Goal: Transaction & Acquisition: Purchase product/service

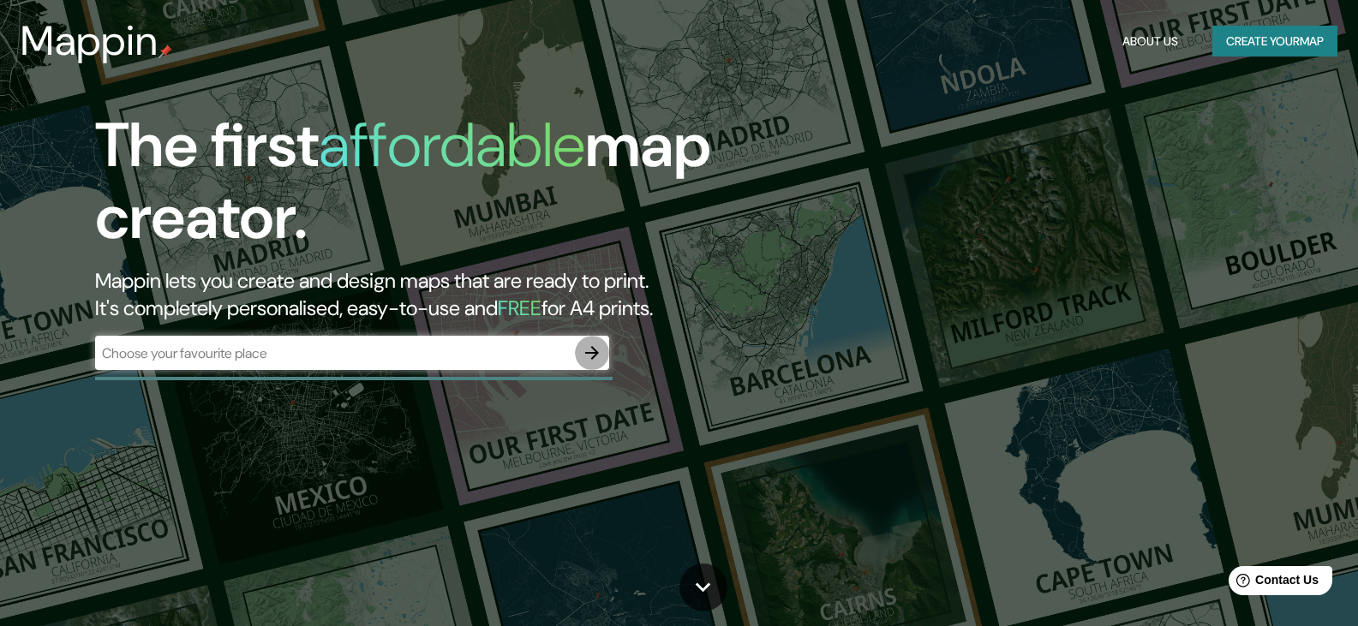
click at [601, 357] on icon "button" at bounding box center [592, 353] width 21 height 21
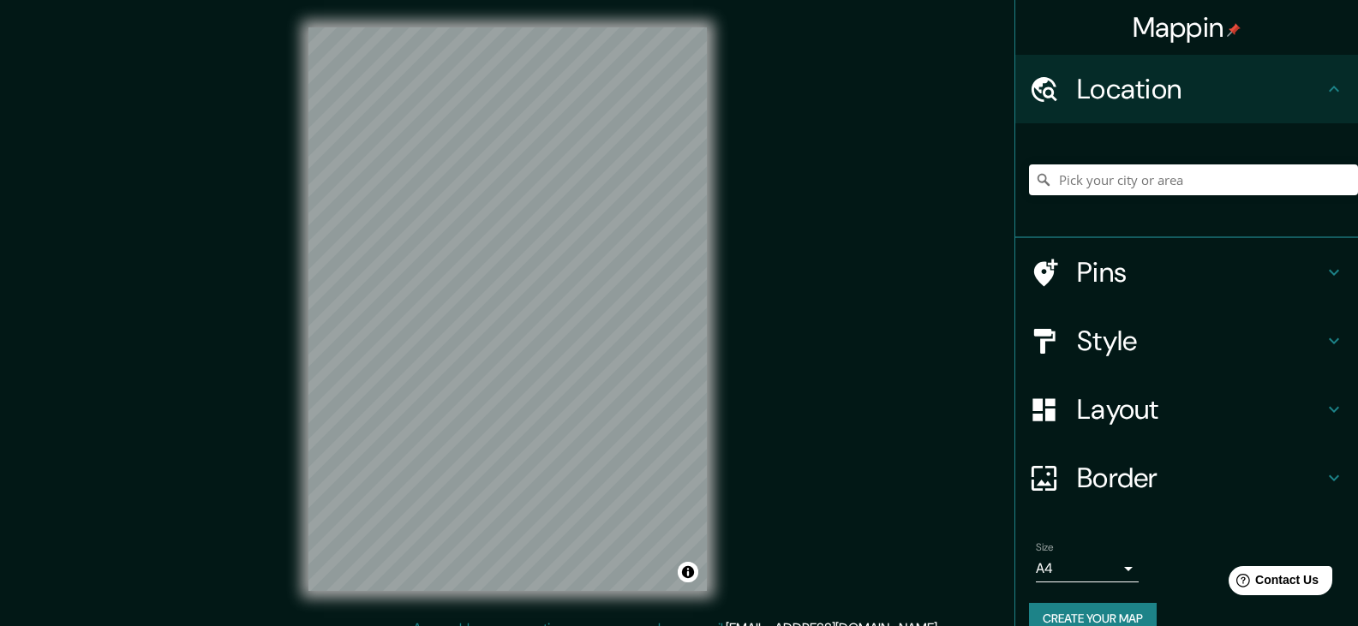
click at [562, 592] on div "© Mapbox © OpenStreetMap Improve this map" at bounding box center [507, 309] width 453 height 618
click at [1324, 274] on icon at bounding box center [1333, 272] width 21 height 21
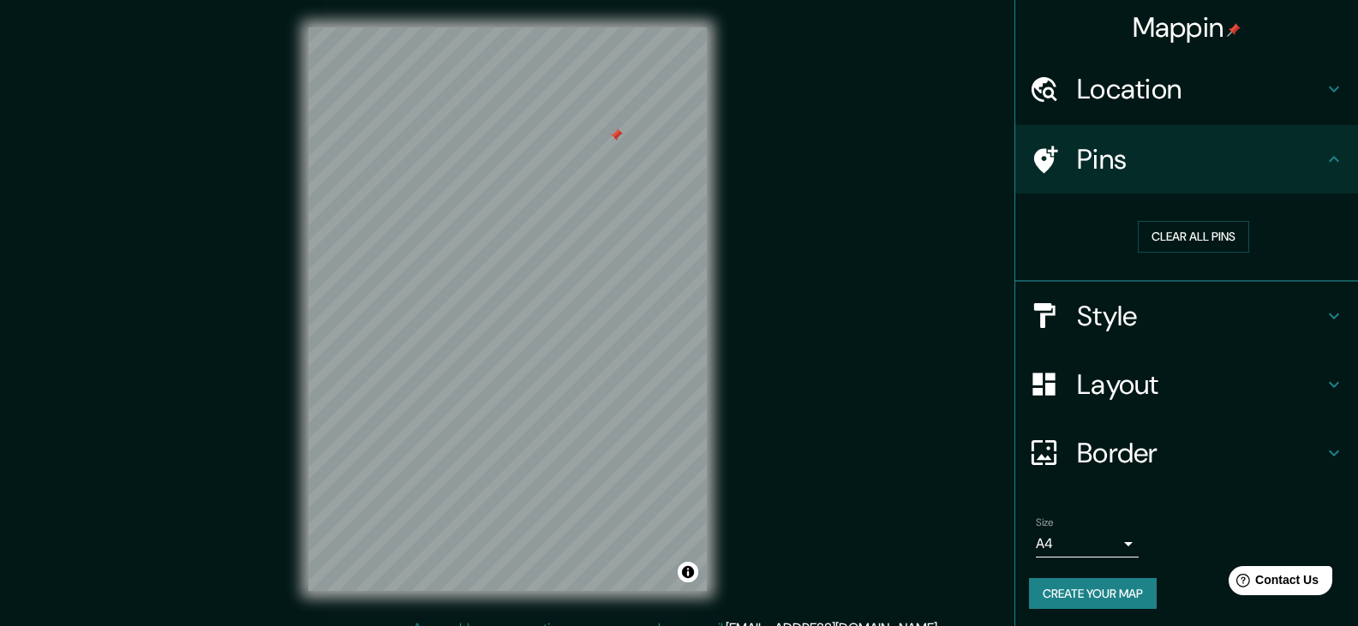
click at [1285, 318] on h4 "Style" at bounding box center [1200, 316] width 247 height 34
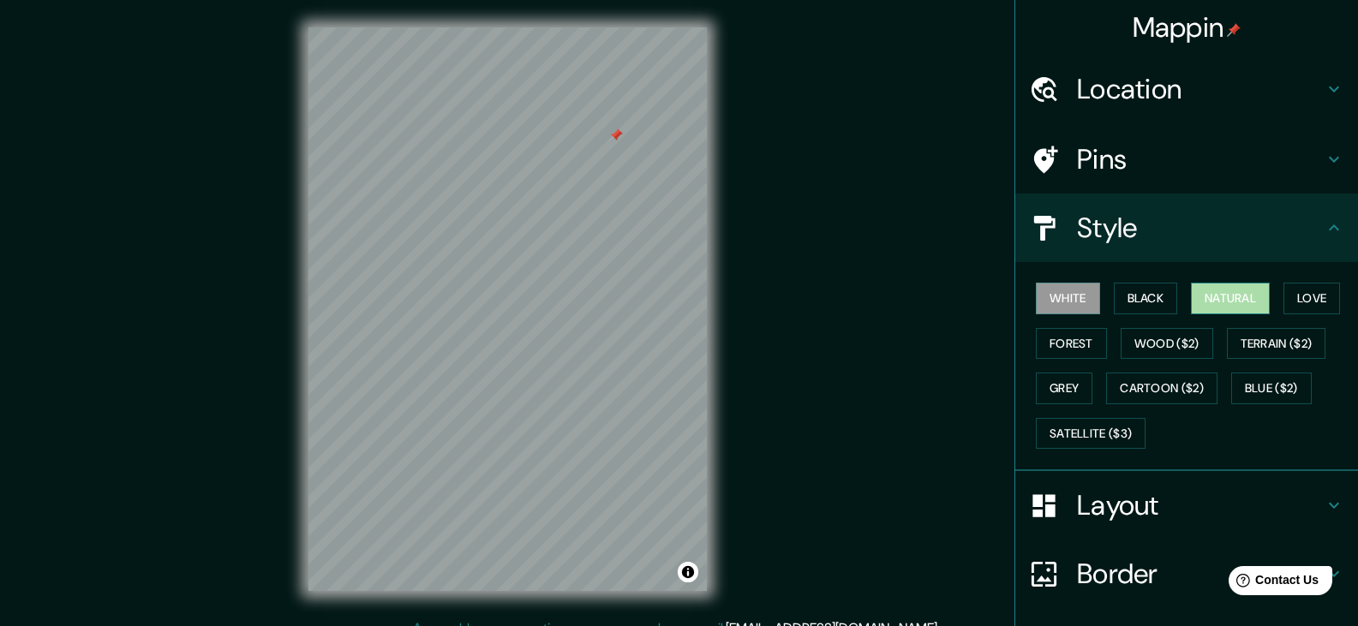
click at [1208, 299] on button "Natural" at bounding box center [1230, 299] width 79 height 32
click at [1316, 296] on button "Love" at bounding box center [1311, 299] width 57 height 32
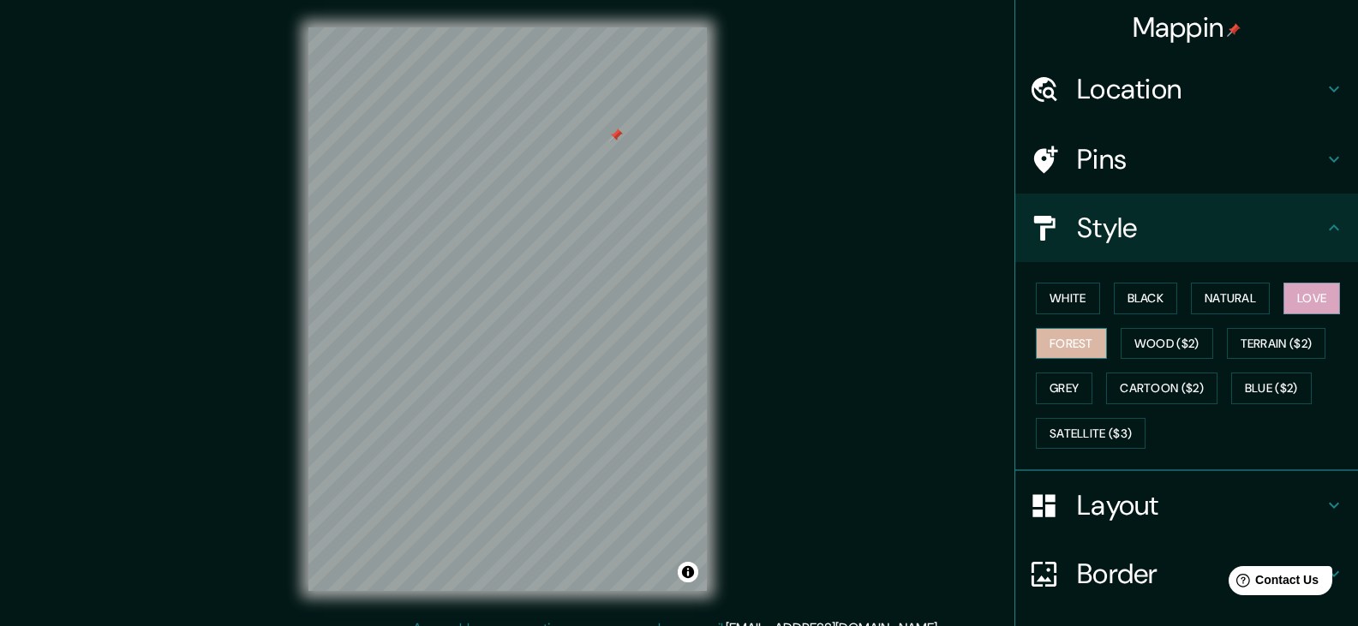
click at [1074, 341] on button "Forest" at bounding box center [1071, 344] width 71 height 32
click at [1150, 299] on button "Black" at bounding box center [1146, 299] width 64 height 32
click at [1084, 308] on button "White" at bounding box center [1068, 299] width 64 height 32
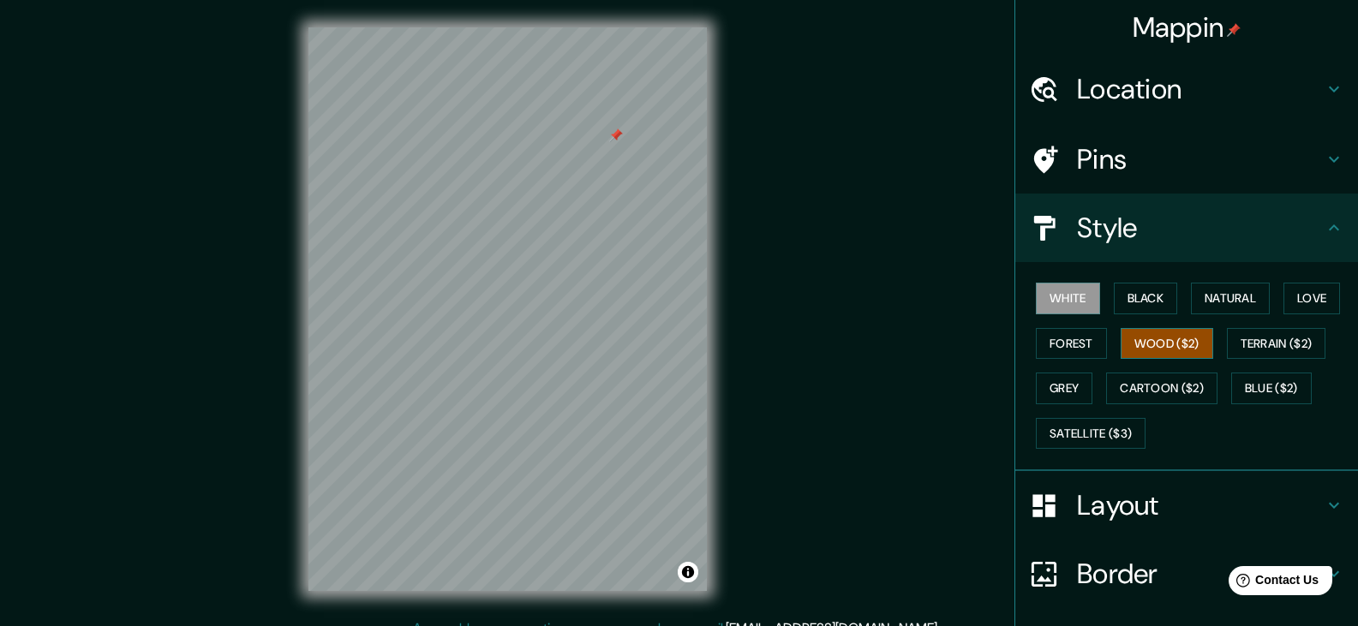
click at [1132, 337] on button "Wood ($2)" at bounding box center [1166, 344] width 93 height 32
click at [1082, 397] on div "White Black Natural Love Forest Wood ($2) Terrain ($2) Grey Cartoon ($2) Blue (…" at bounding box center [1193, 366] width 329 height 180
click at [1049, 396] on button "Grey" at bounding box center [1064, 389] width 57 height 32
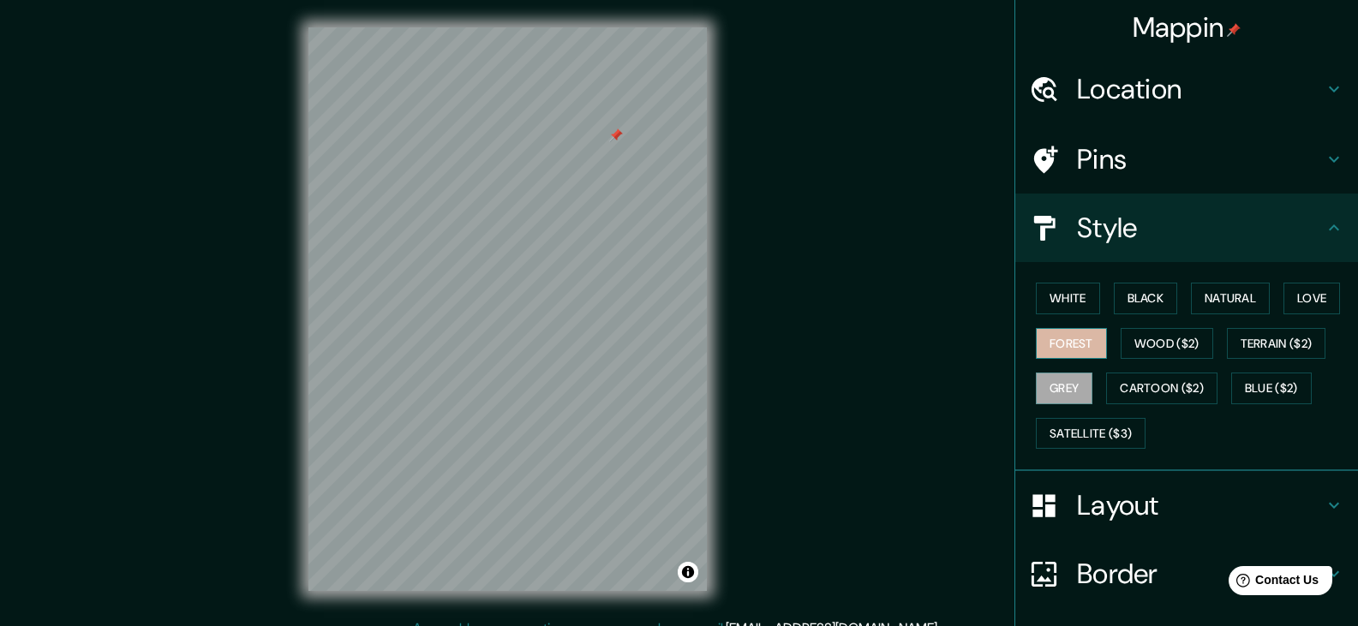
click at [1072, 344] on button "Forest" at bounding box center [1071, 344] width 71 height 32
click at [1155, 300] on button "Black" at bounding box center [1146, 299] width 64 height 32
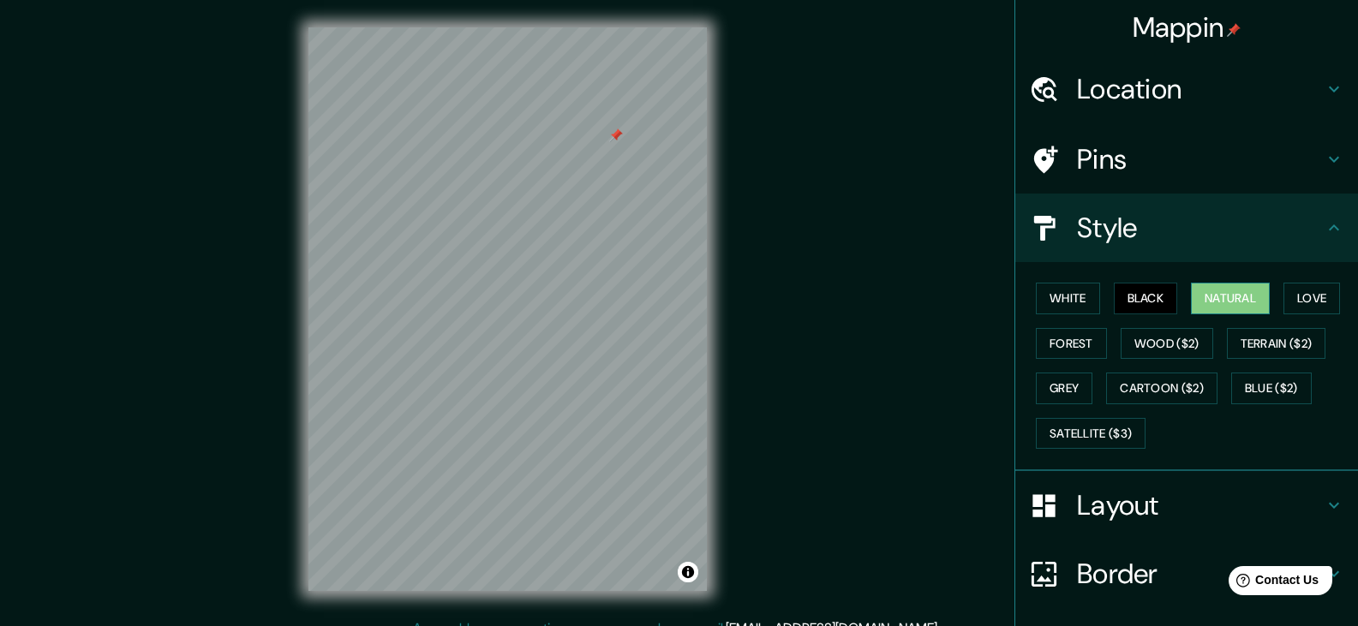
click at [1216, 287] on button "Natural" at bounding box center [1230, 299] width 79 height 32
click at [1314, 298] on button "Love" at bounding box center [1311, 299] width 57 height 32
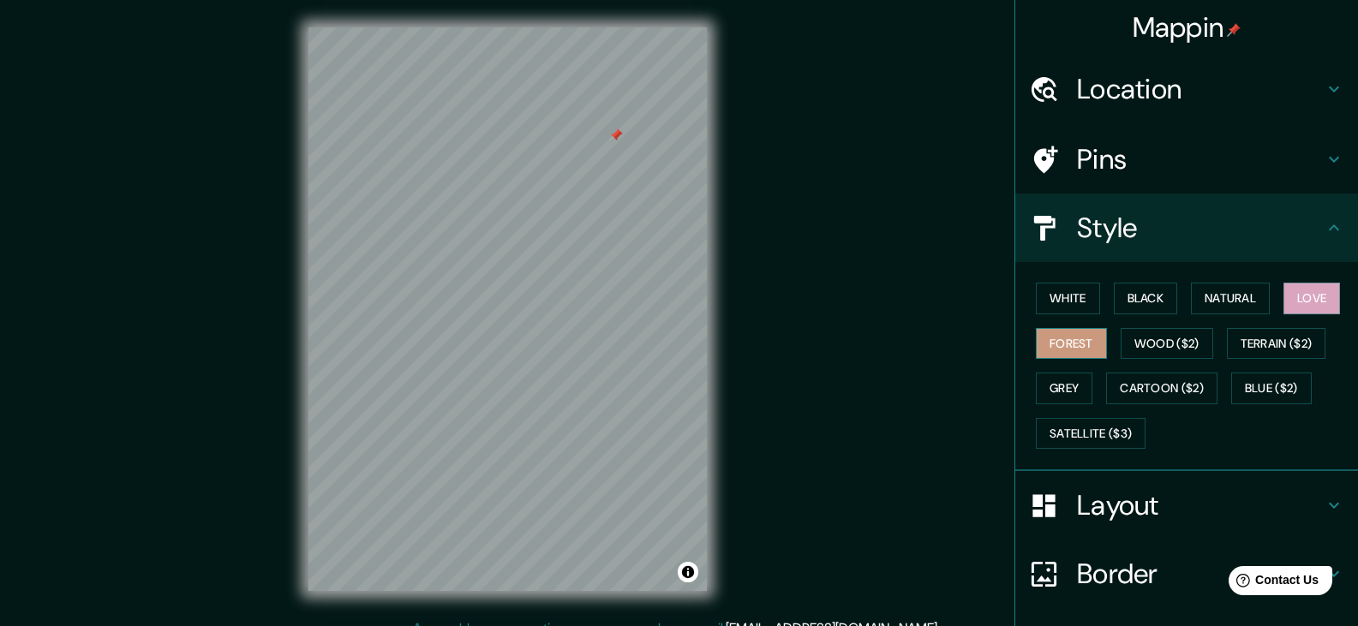
click at [1091, 339] on button "Forest" at bounding box center [1071, 344] width 71 height 32
click at [1311, 307] on button "Love" at bounding box center [1311, 299] width 57 height 32
click at [1067, 350] on button "Forest" at bounding box center [1071, 344] width 71 height 32
click at [1102, 510] on h4 "Layout" at bounding box center [1200, 505] width 247 height 34
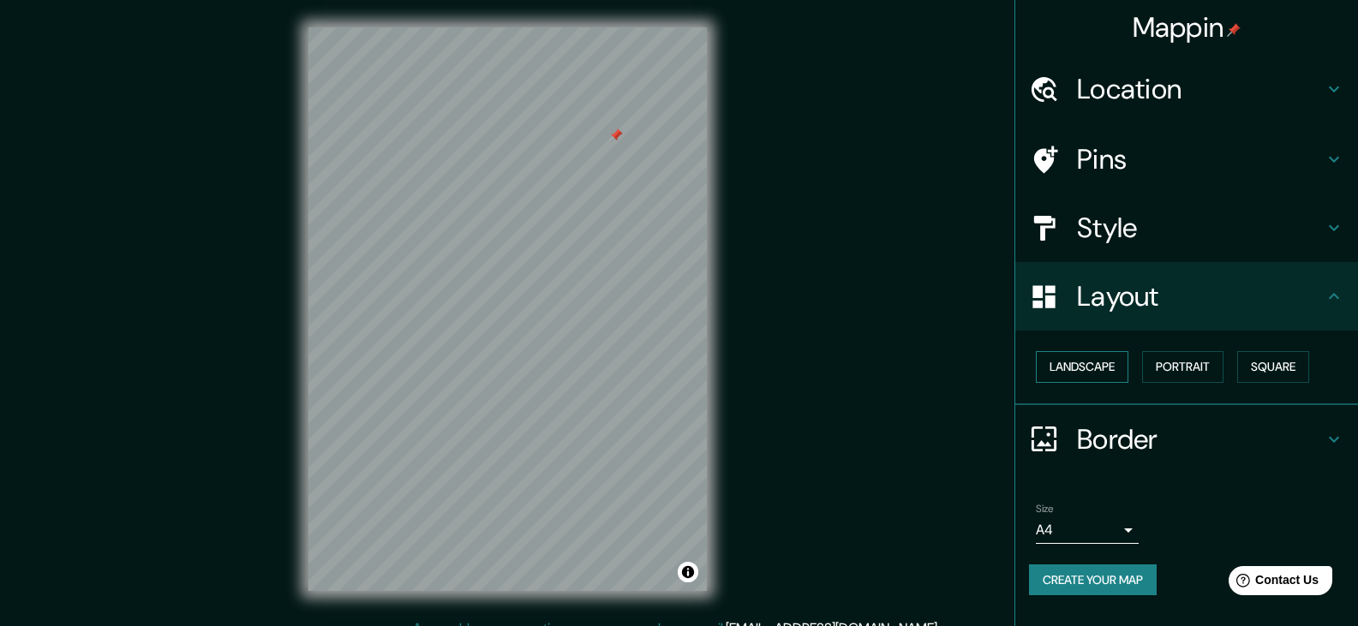
click at [1102, 368] on button "Landscape" at bounding box center [1082, 367] width 93 height 32
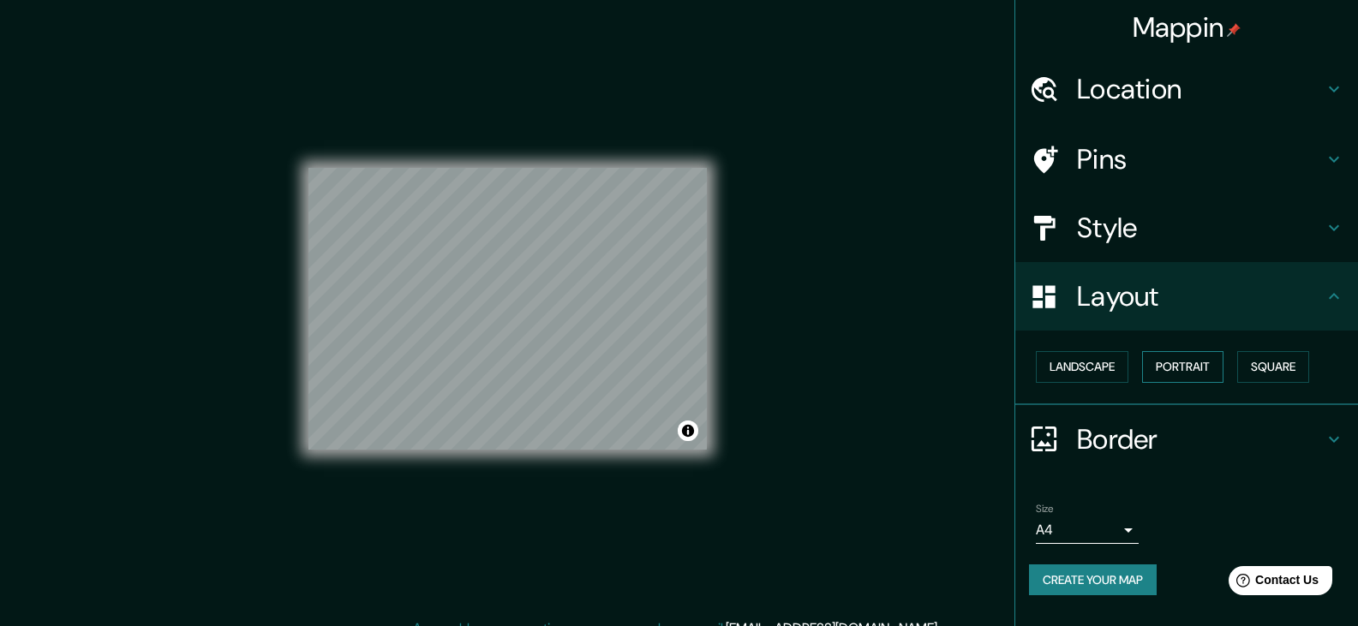
click at [1201, 369] on button "Portrait" at bounding box center [1182, 367] width 81 height 32
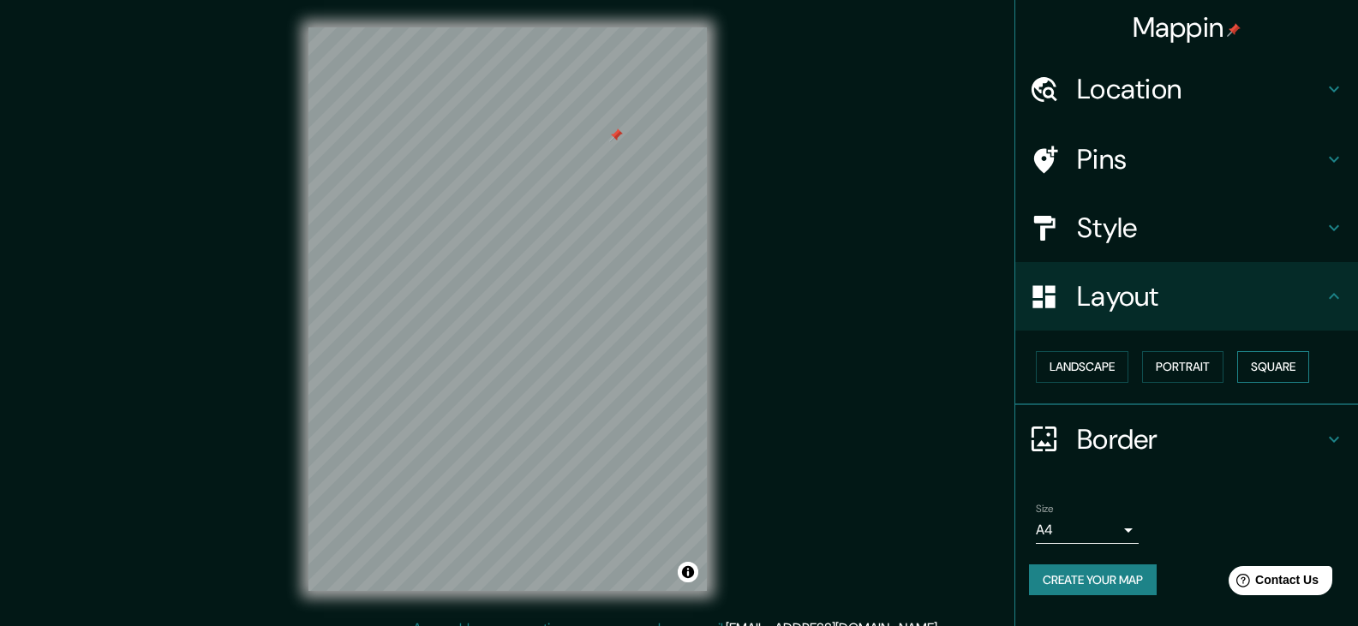
click at [1270, 360] on button "Square" at bounding box center [1273, 367] width 72 height 32
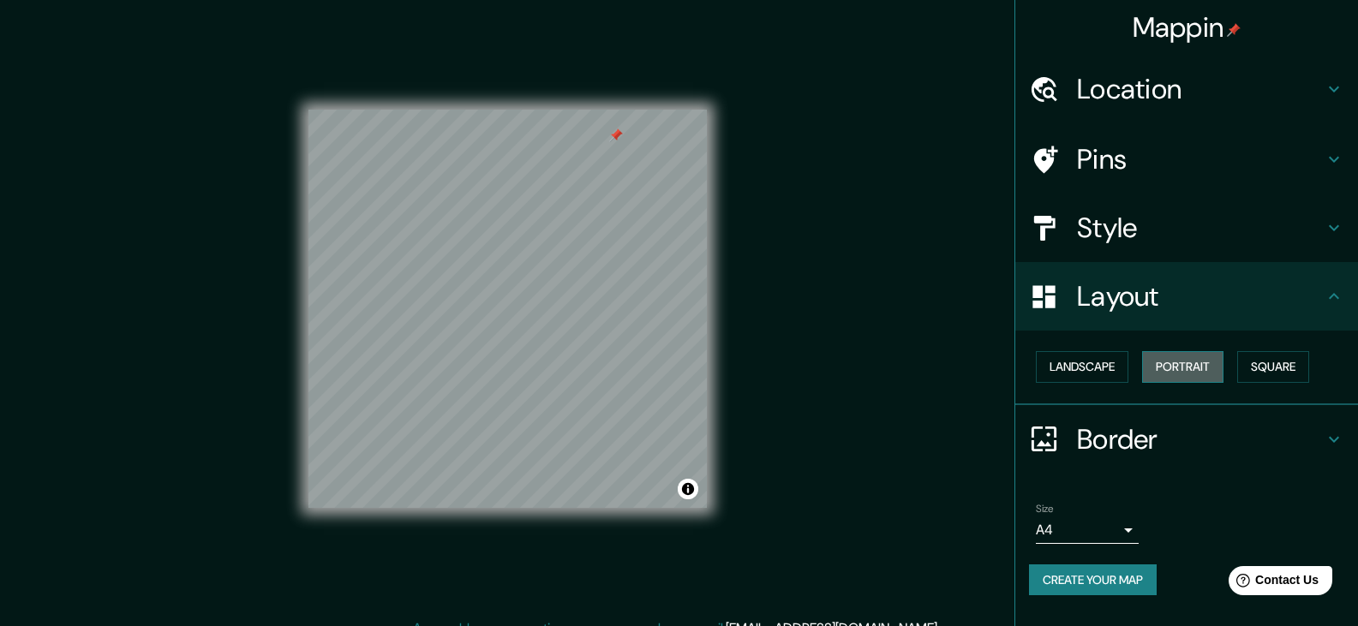
click at [1215, 363] on button "Portrait" at bounding box center [1182, 367] width 81 height 32
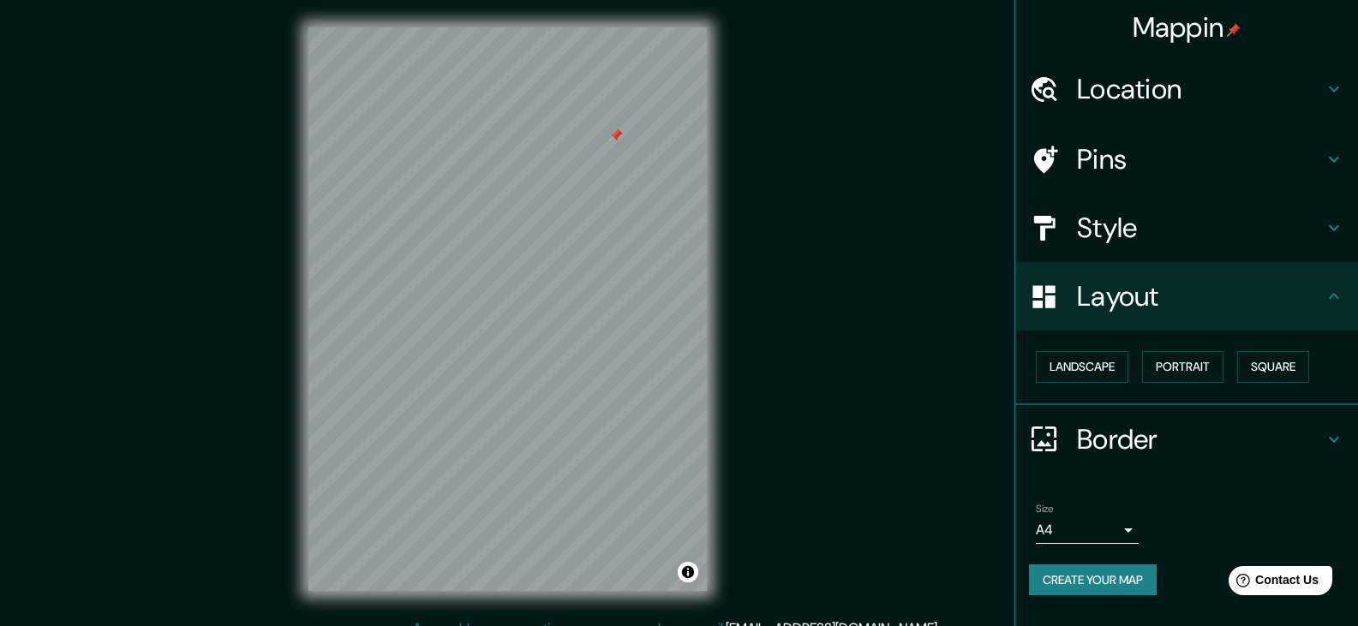
scroll to position [20, 0]
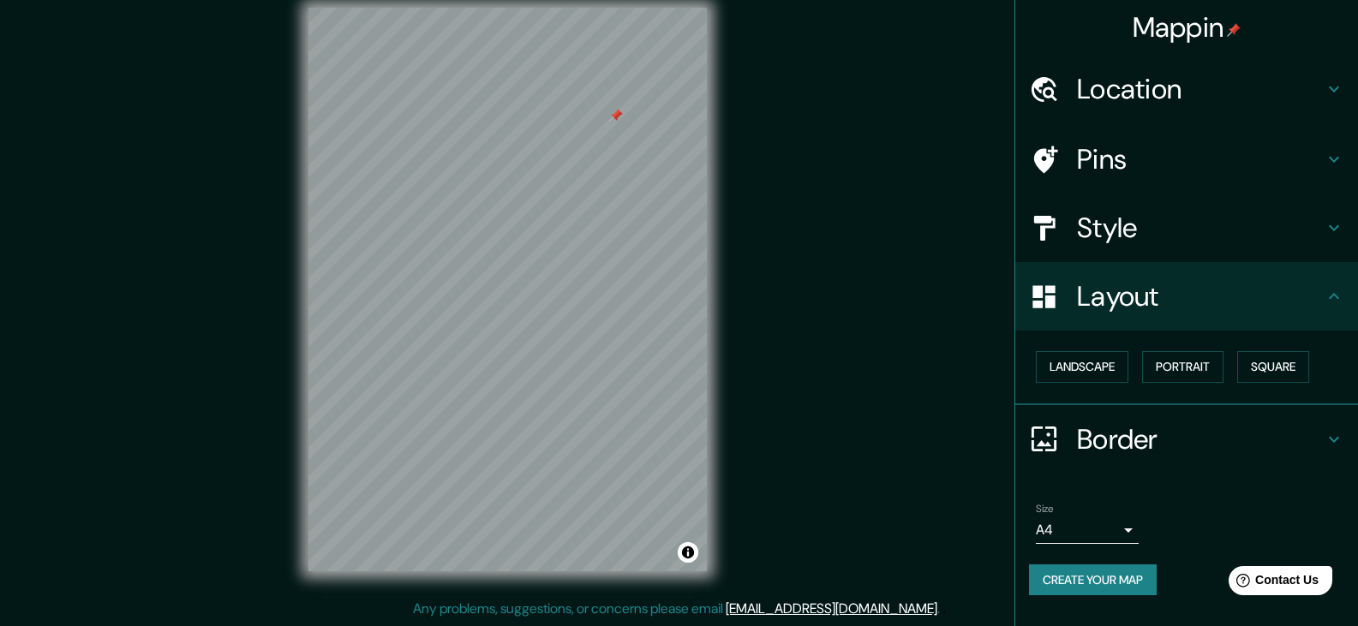
click at [1162, 433] on h4 "Border" at bounding box center [1200, 439] width 247 height 34
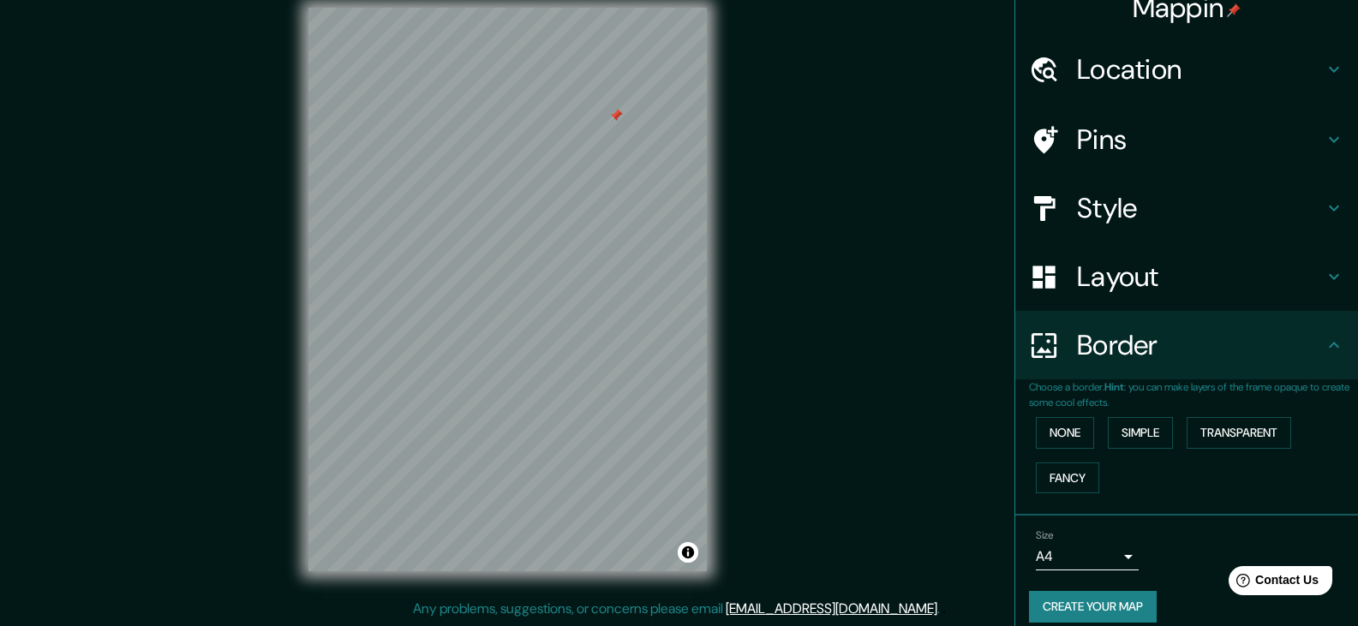
scroll to position [37, 0]
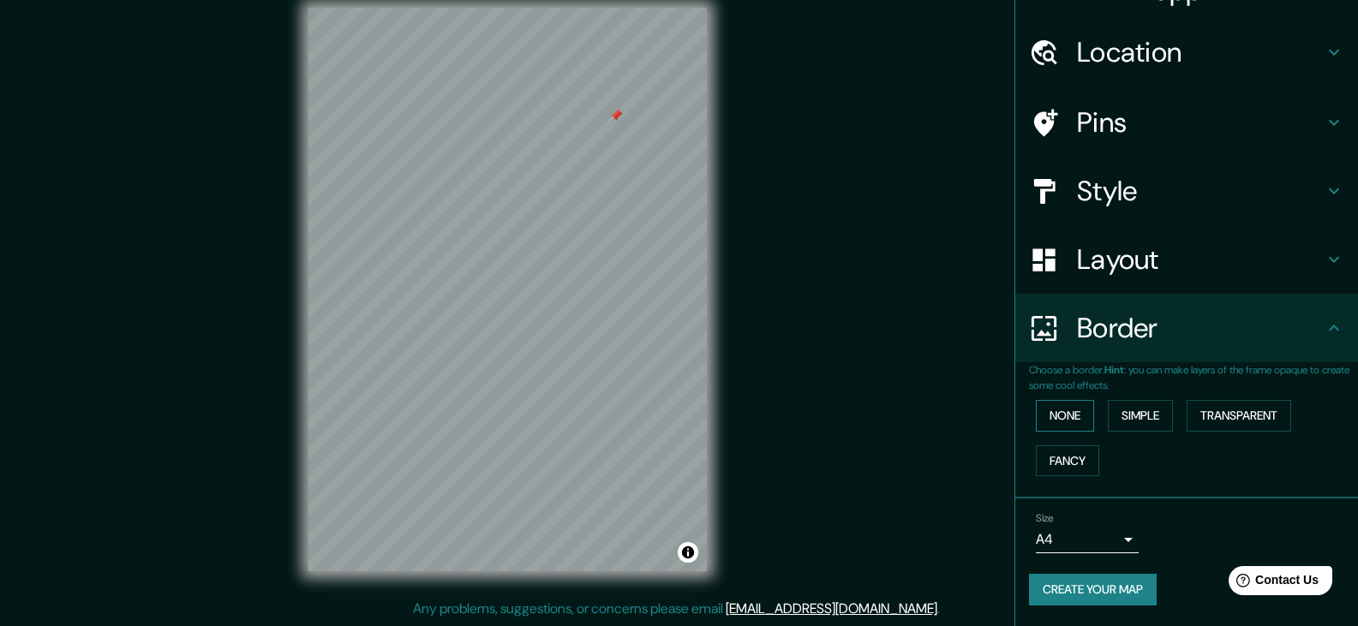
click at [1069, 412] on button "None" at bounding box center [1065, 416] width 58 height 32
click at [1108, 413] on button "Simple" at bounding box center [1140, 416] width 65 height 32
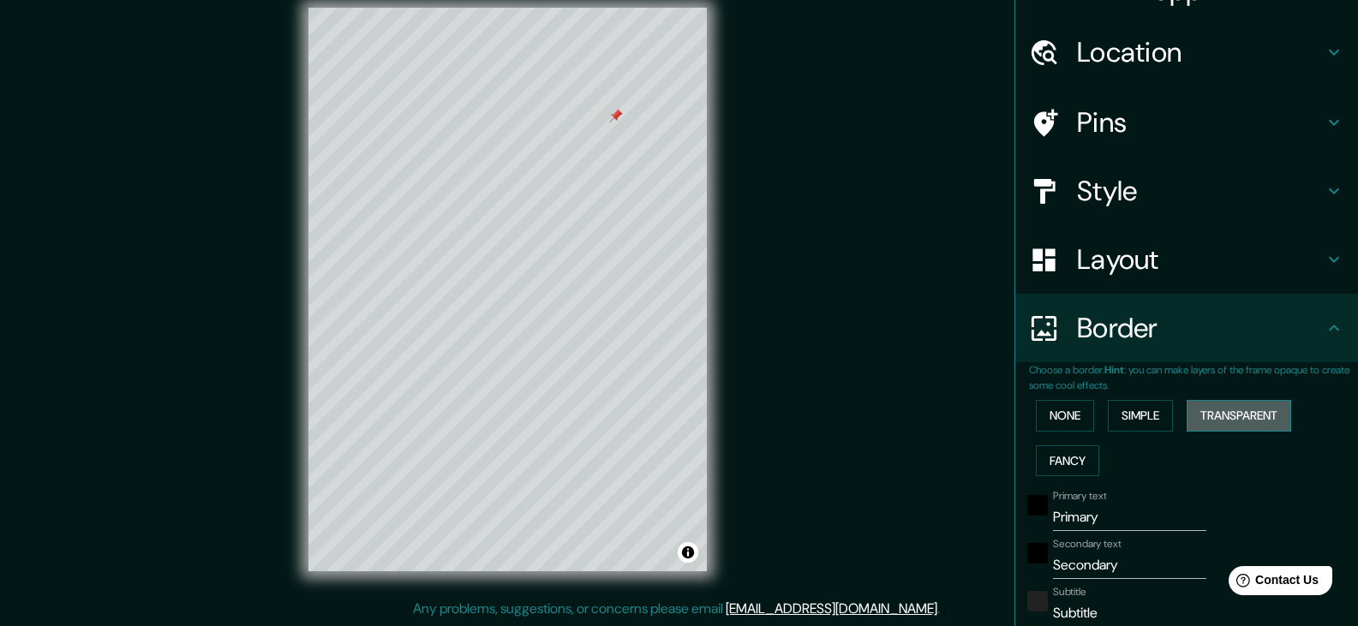
click at [1205, 419] on button "Transparent" at bounding box center [1238, 416] width 105 height 32
click at [1059, 469] on button "Fancy" at bounding box center [1067, 461] width 63 height 32
click at [1055, 415] on button "None" at bounding box center [1065, 416] width 58 height 32
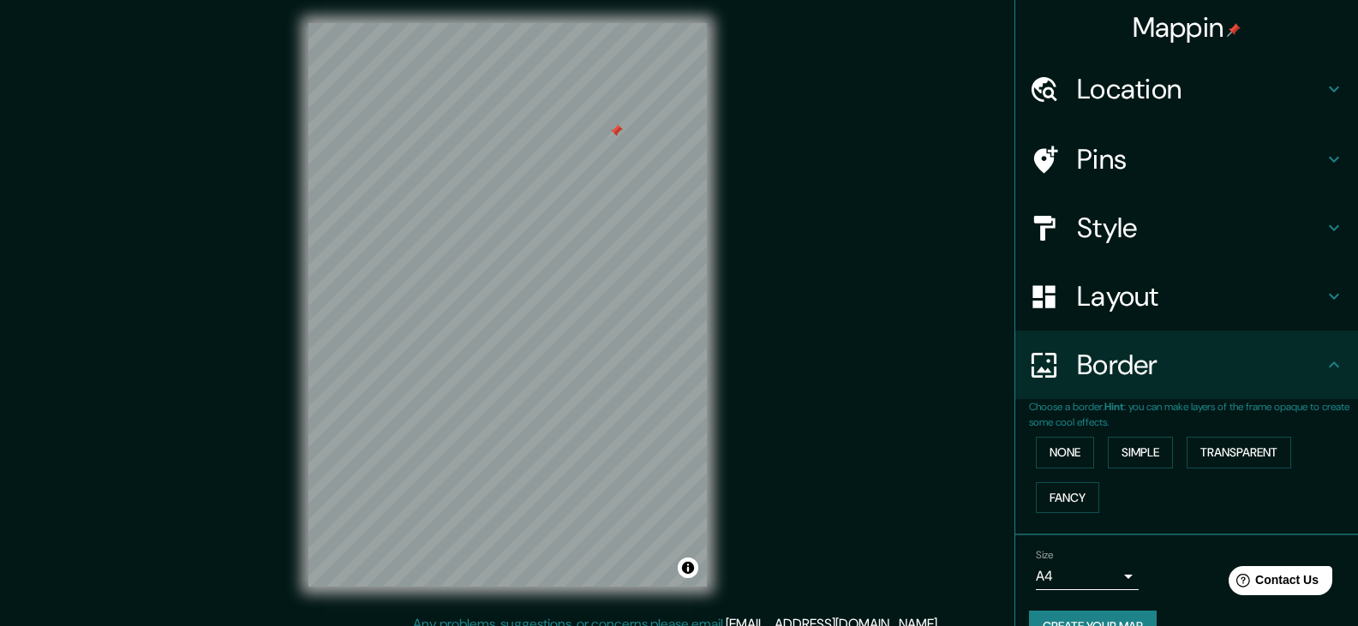
scroll to position [0, 0]
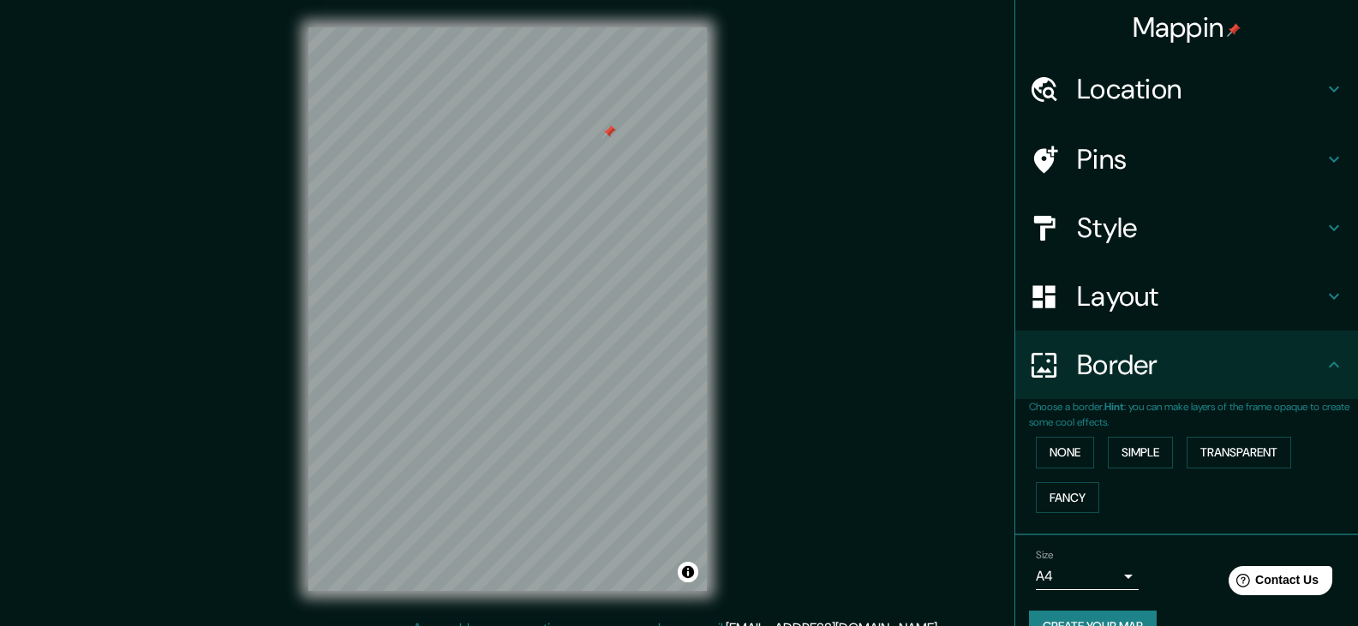
click at [606, 130] on div at bounding box center [609, 132] width 14 height 14
click at [605, 130] on div at bounding box center [609, 132] width 14 height 14
click at [612, 136] on div at bounding box center [619, 130] width 14 height 14
click at [614, 128] on div at bounding box center [609, 129] width 14 height 14
click at [616, 127] on div at bounding box center [617, 126] width 14 height 14
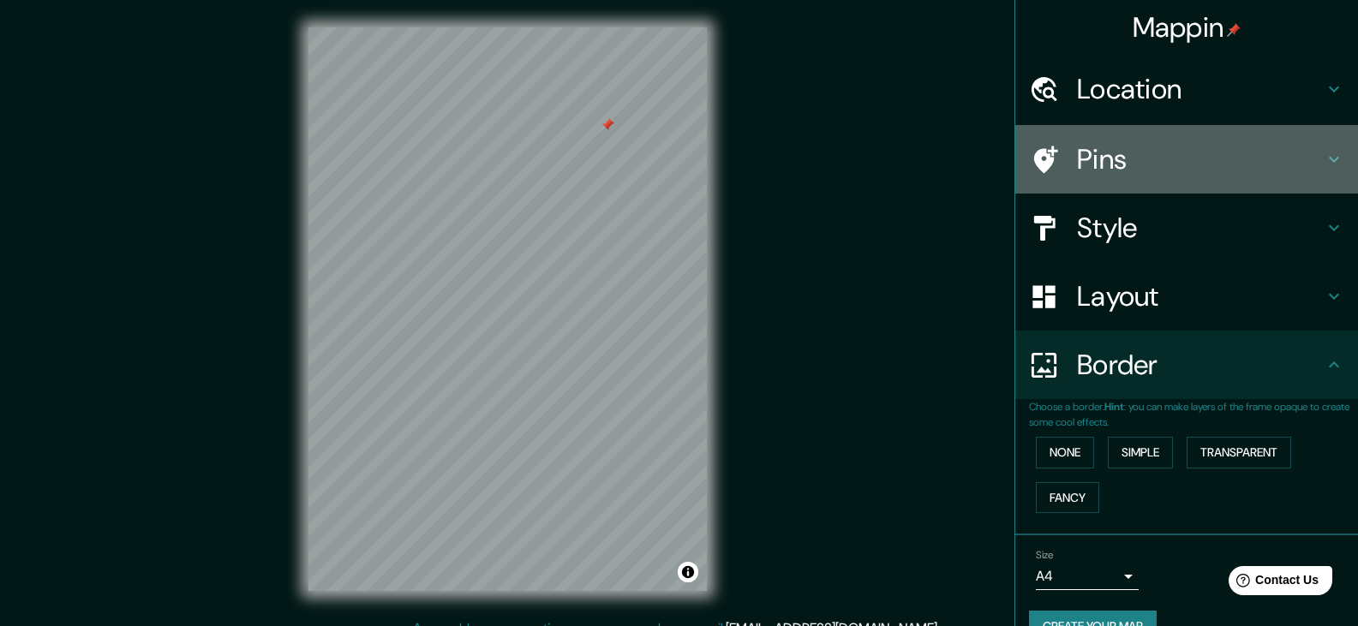
click at [1198, 167] on h4 "Pins" at bounding box center [1200, 159] width 247 height 34
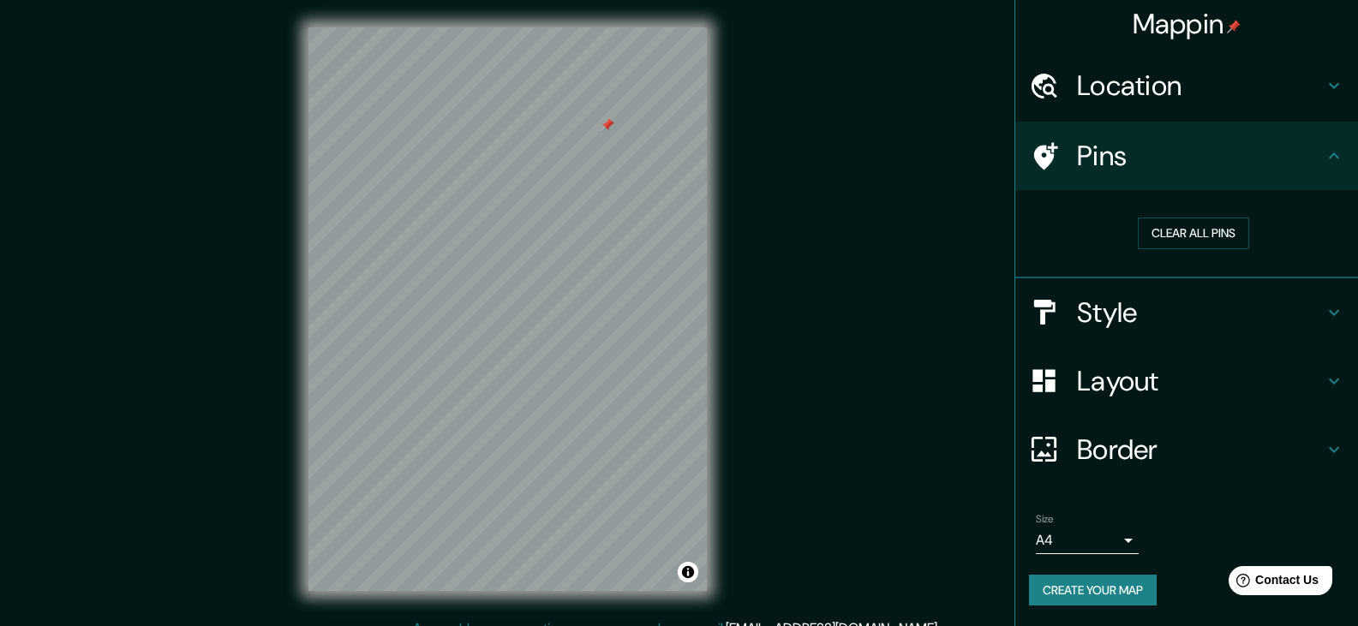
click at [1074, 591] on button "Create your map" at bounding box center [1093, 591] width 128 height 32
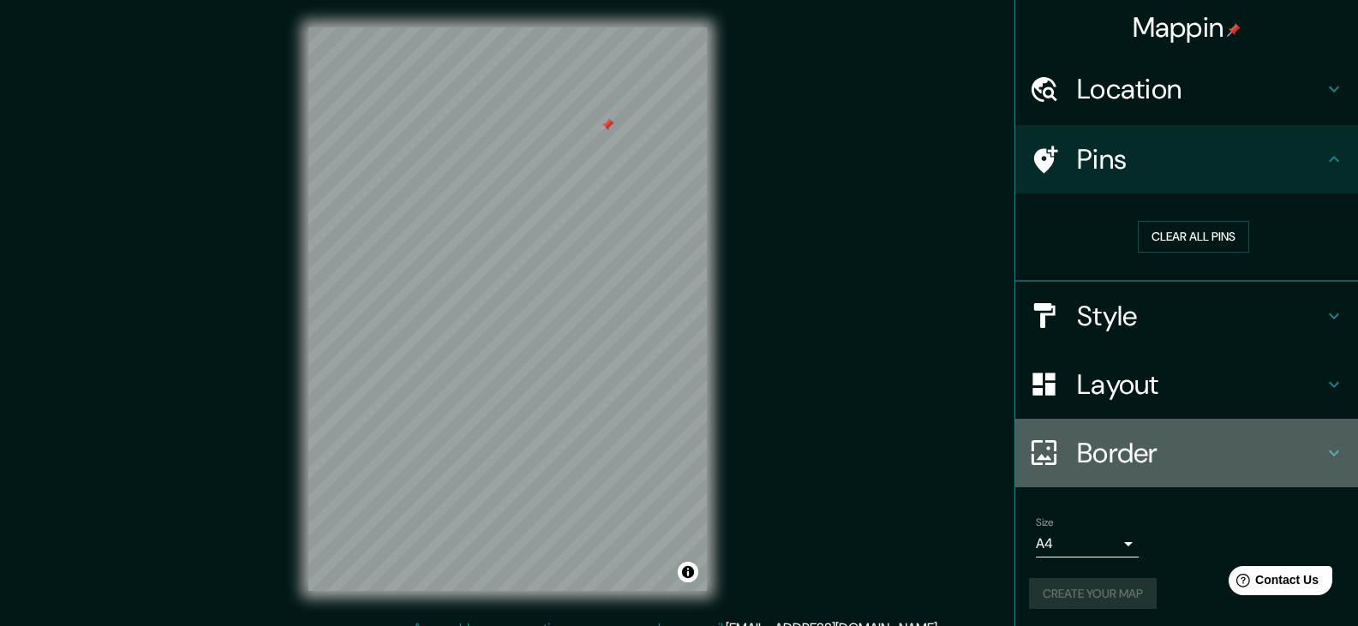
click at [1222, 462] on h4 "Border" at bounding box center [1200, 453] width 247 height 34
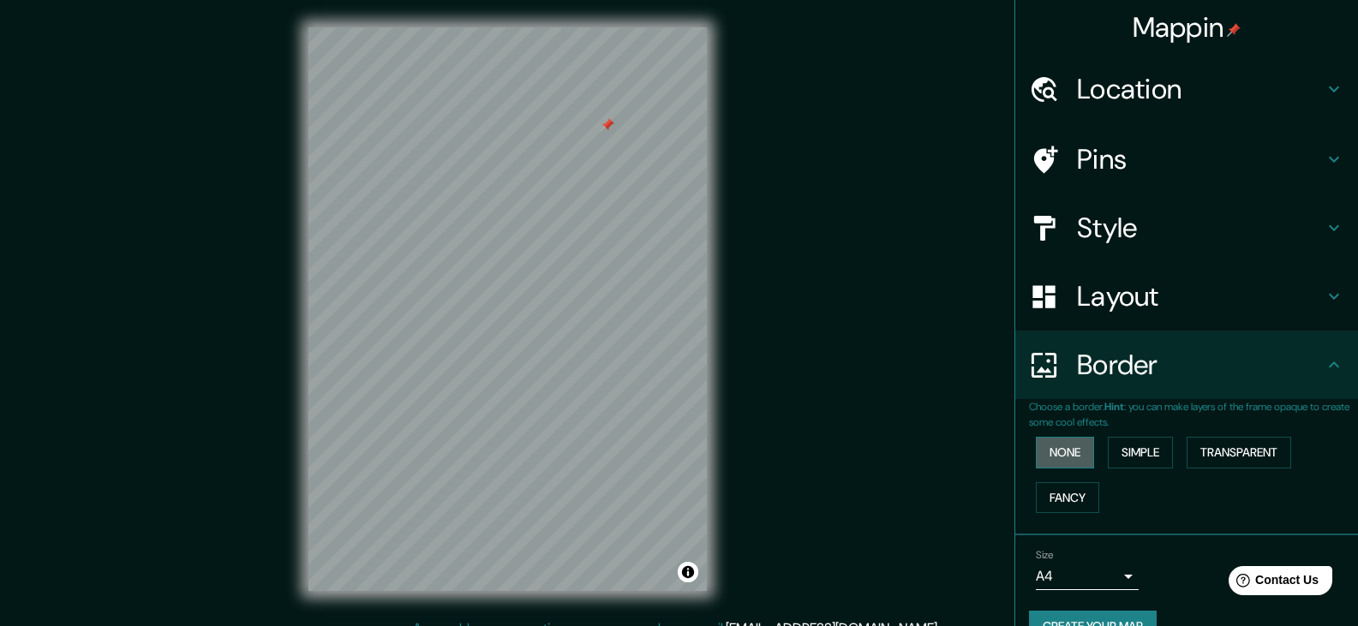
click at [1066, 460] on button "None" at bounding box center [1065, 453] width 58 height 32
click at [1132, 446] on button "Simple" at bounding box center [1140, 453] width 65 height 32
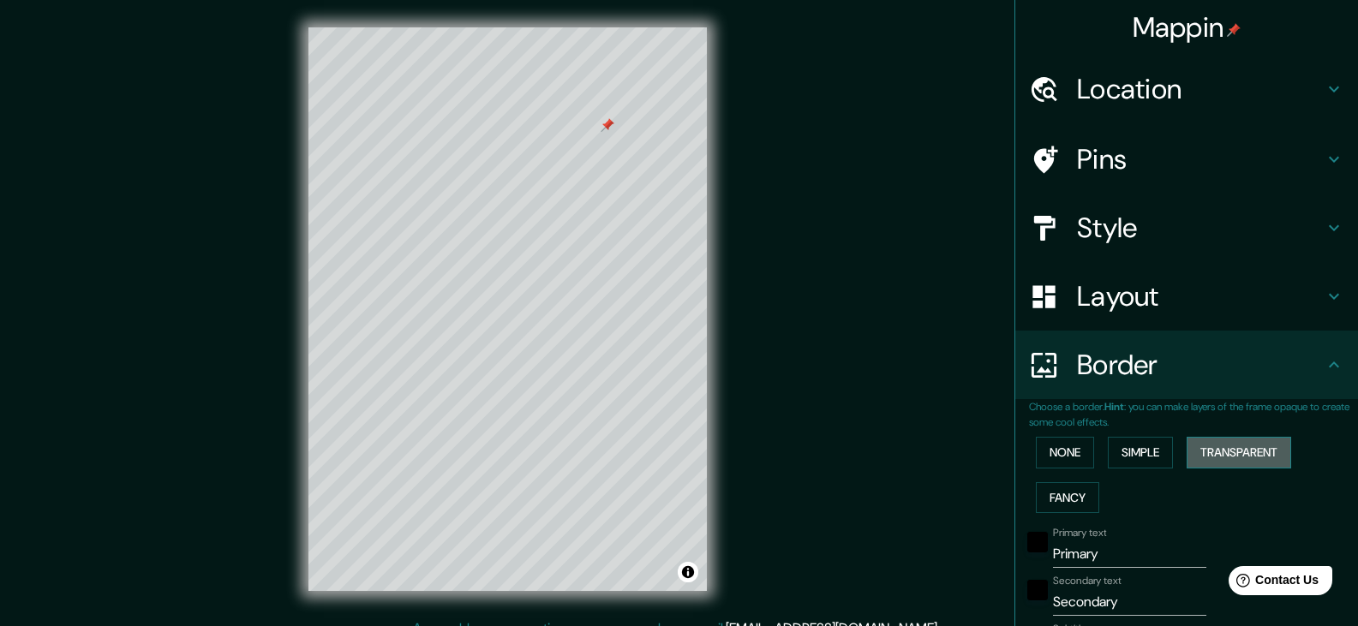
click at [1214, 458] on button "Transparent" at bounding box center [1238, 453] width 105 height 32
click at [1076, 511] on button "Fancy" at bounding box center [1067, 498] width 63 height 32
click at [1070, 453] on button "None" at bounding box center [1065, 453] width 58 height 32
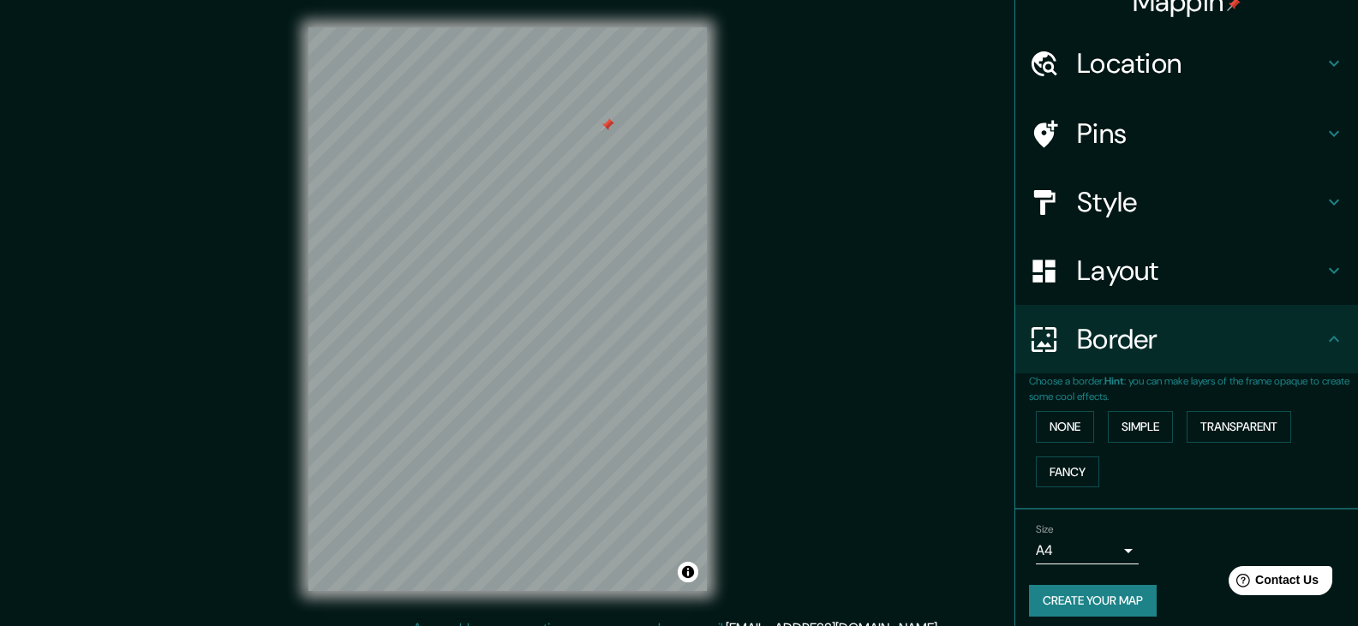
scroll to position [37, 0]
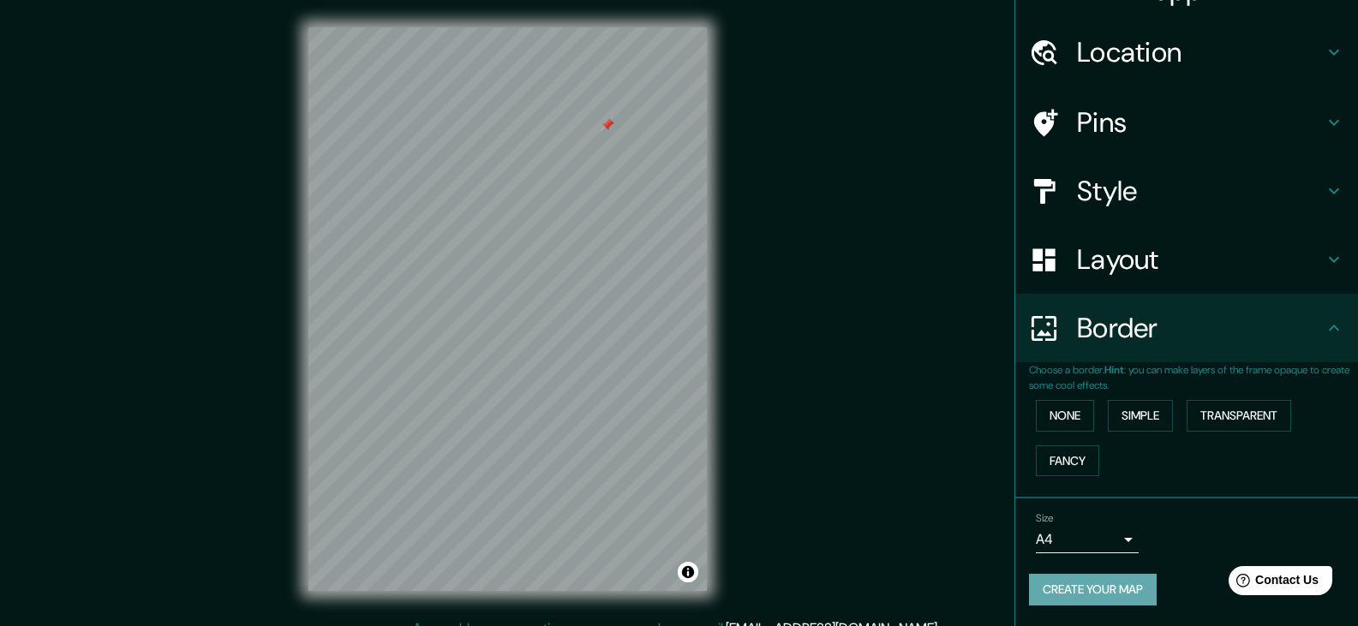
click at [1075, 592] on button "Create your map" at bounding box center [1093, 590] width 128 height 32
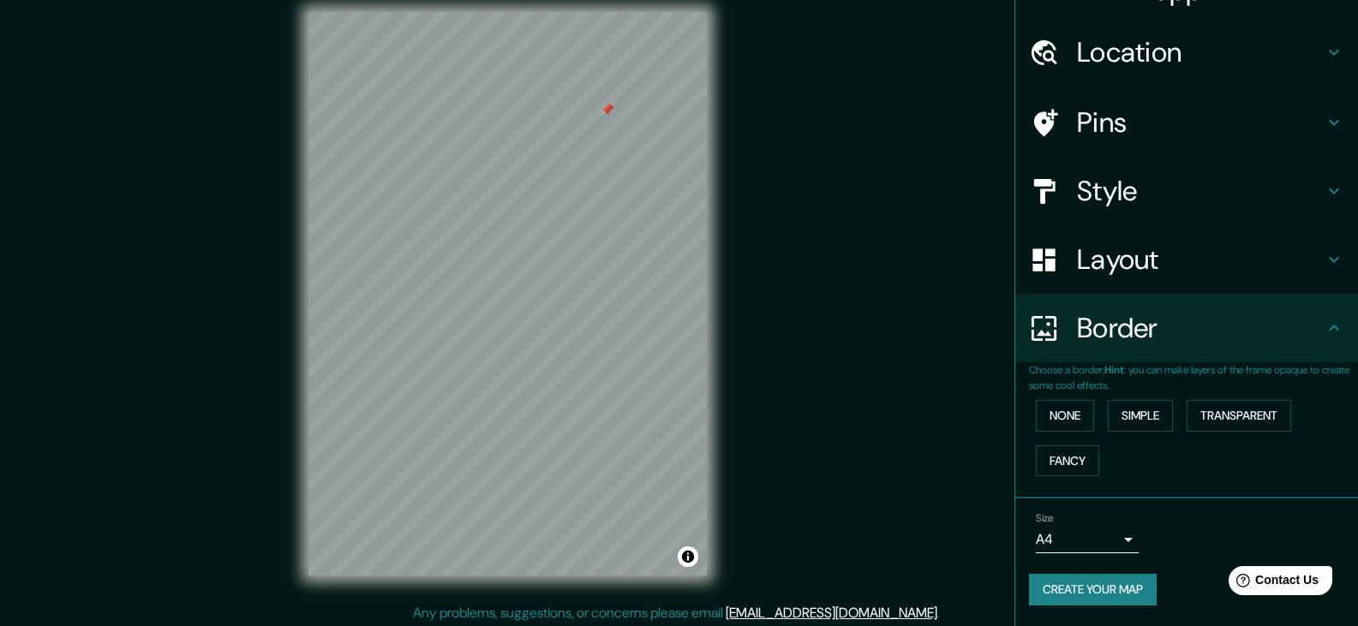
scroll to position [20, 0]
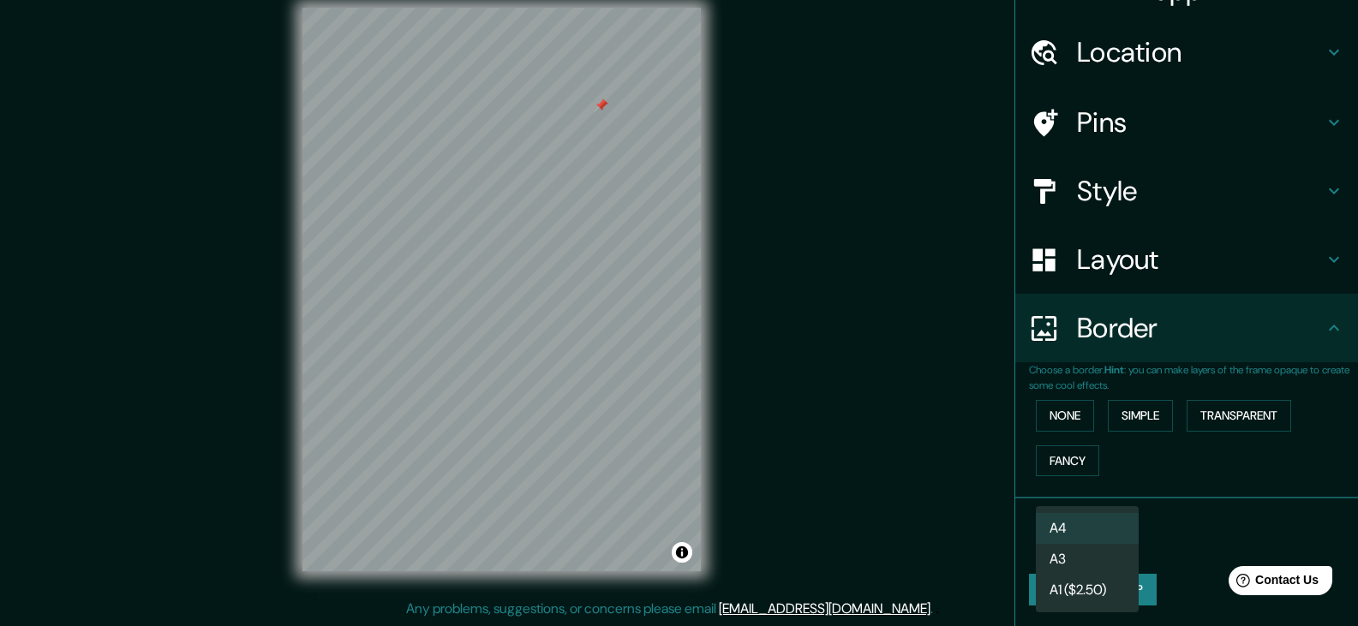
click at [1103, 540] on body "Mappin Location Pins Style Layout Border Choose a border. Hint : you can make l…" at bounding box center [679, 293] width 1358 height 626
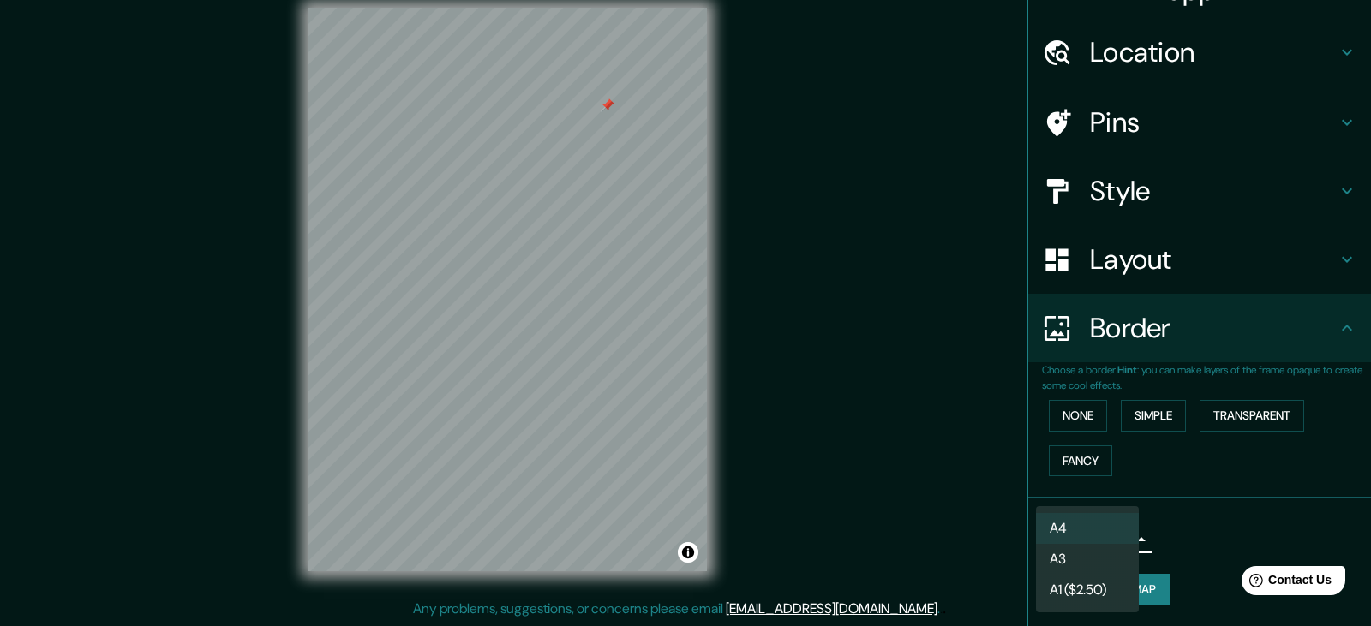
click at [1104, 547] on li "A3" at bounding box center [1087, 559] width 103 height 31
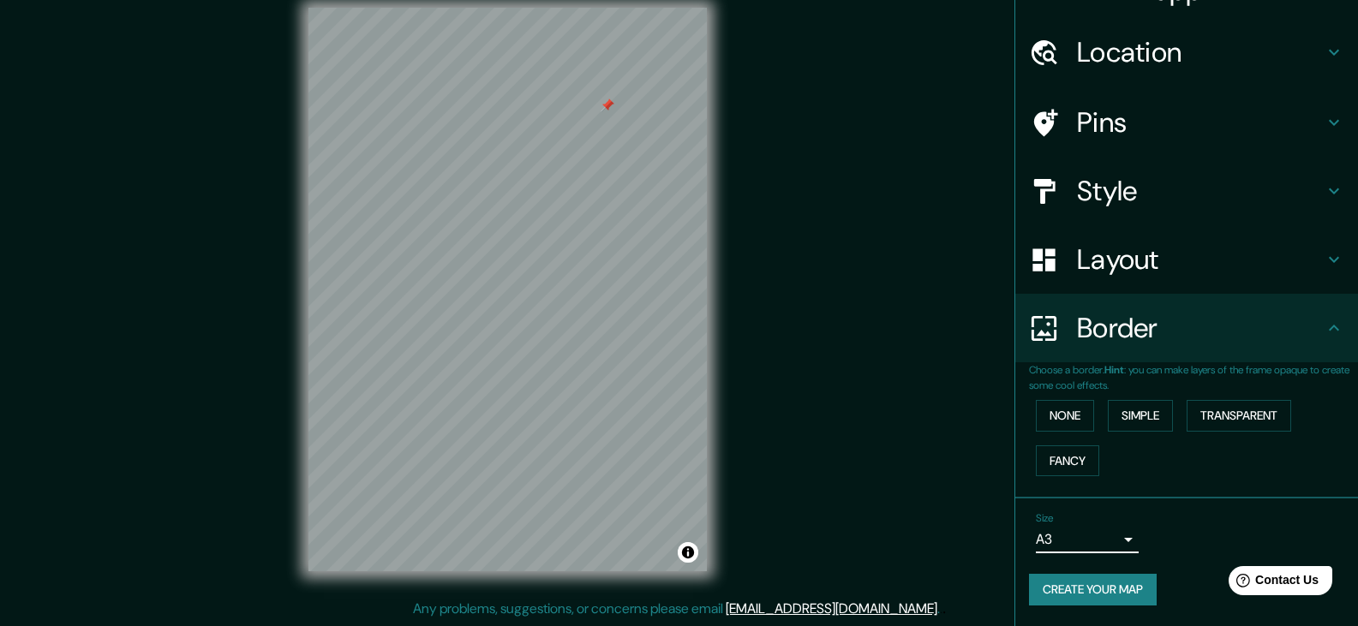
click at [1104, 547] on body "Mappin Location Pins Style Layout Border Choose a border. Hint : you can make l…" at bounding box center [679, 293] width 1358 height 626
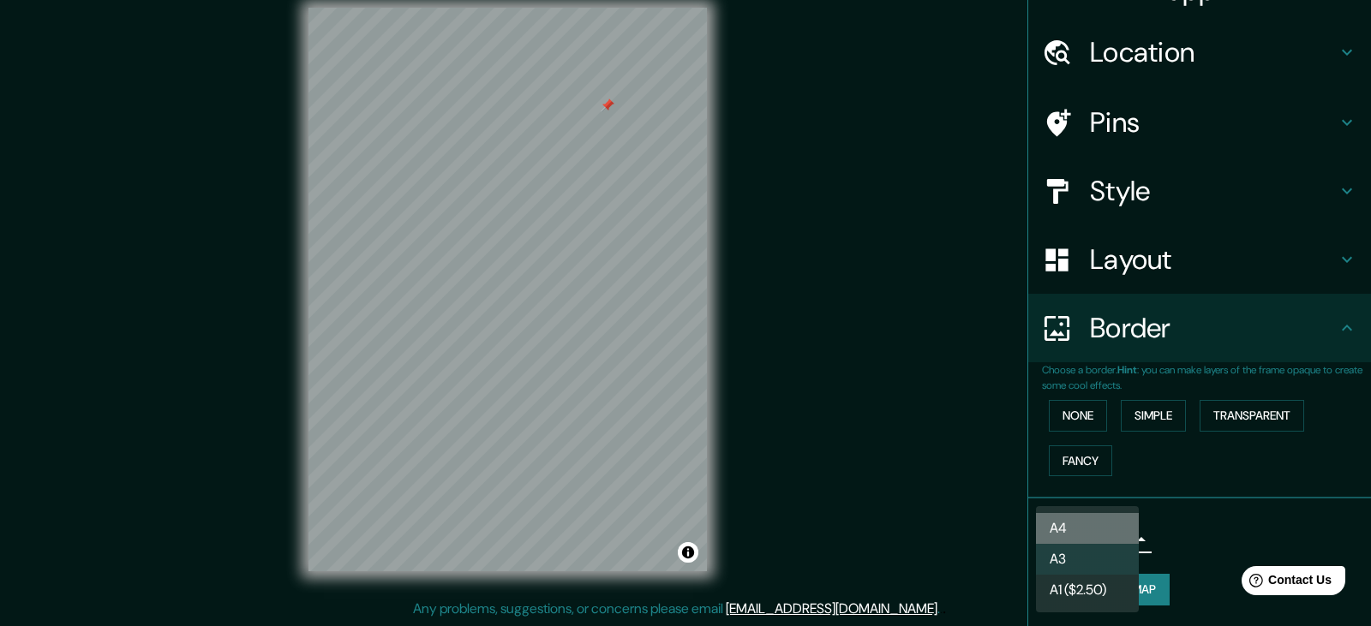
click at [1096, 536] on li "A4" at bounding box center [1087, 528] width 103 height 31
type input "single"
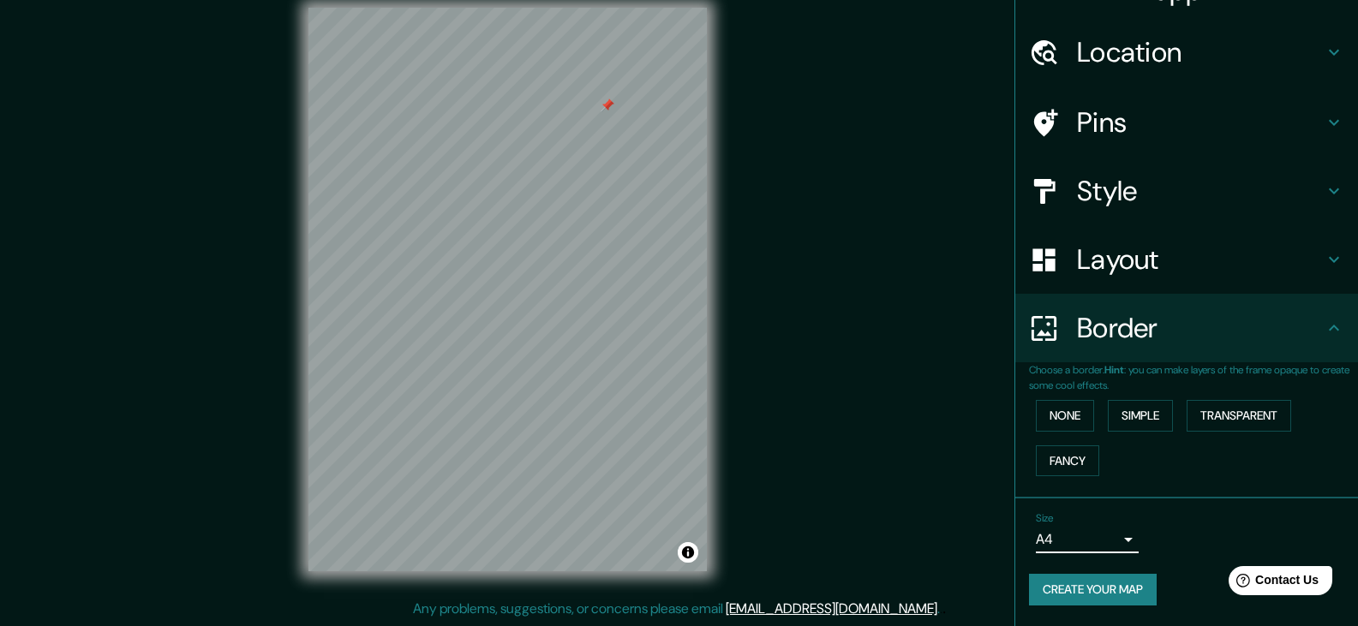
click at [1104, 585] on button "Create your map" at bounding box center [1093, 590] width 128 height 32
drag, startPoint x: 1104, startPoint y: 585, endPoint x: 1192, endPoint y: 558, distance: 91.6
click at [1192, 558] on div "Size A4 single" at bounding box center [1186, 532] width 315 height 55
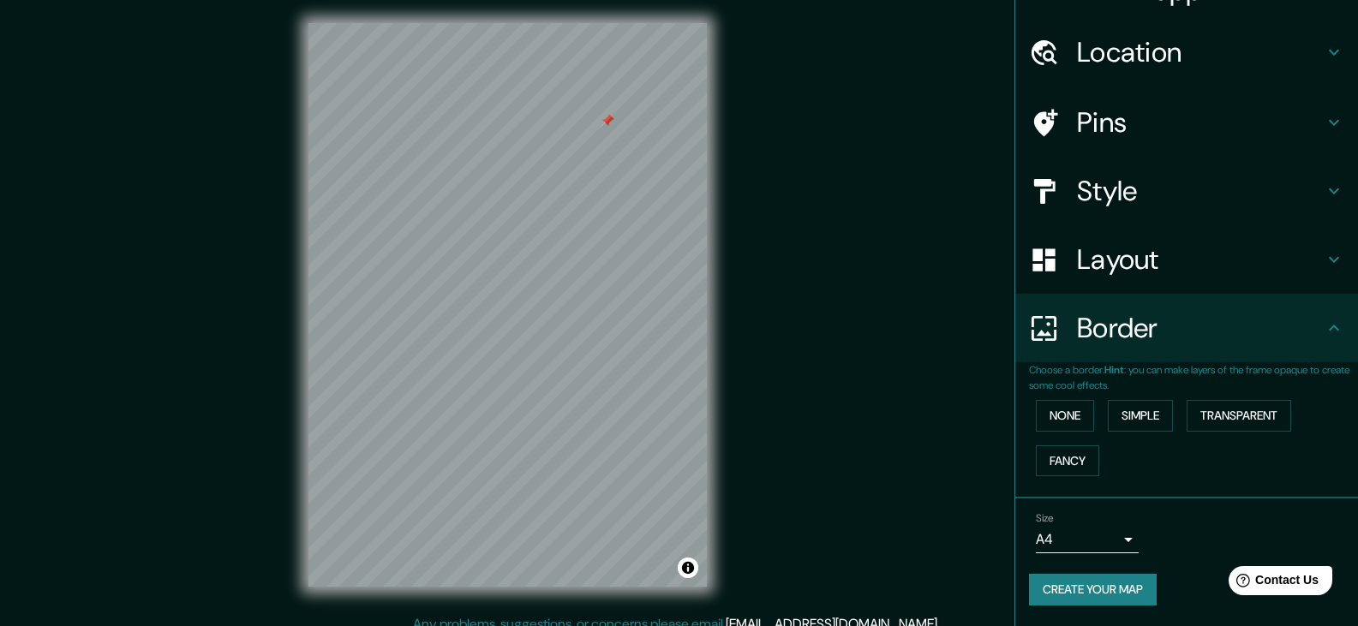
scroll to position [0, 0]
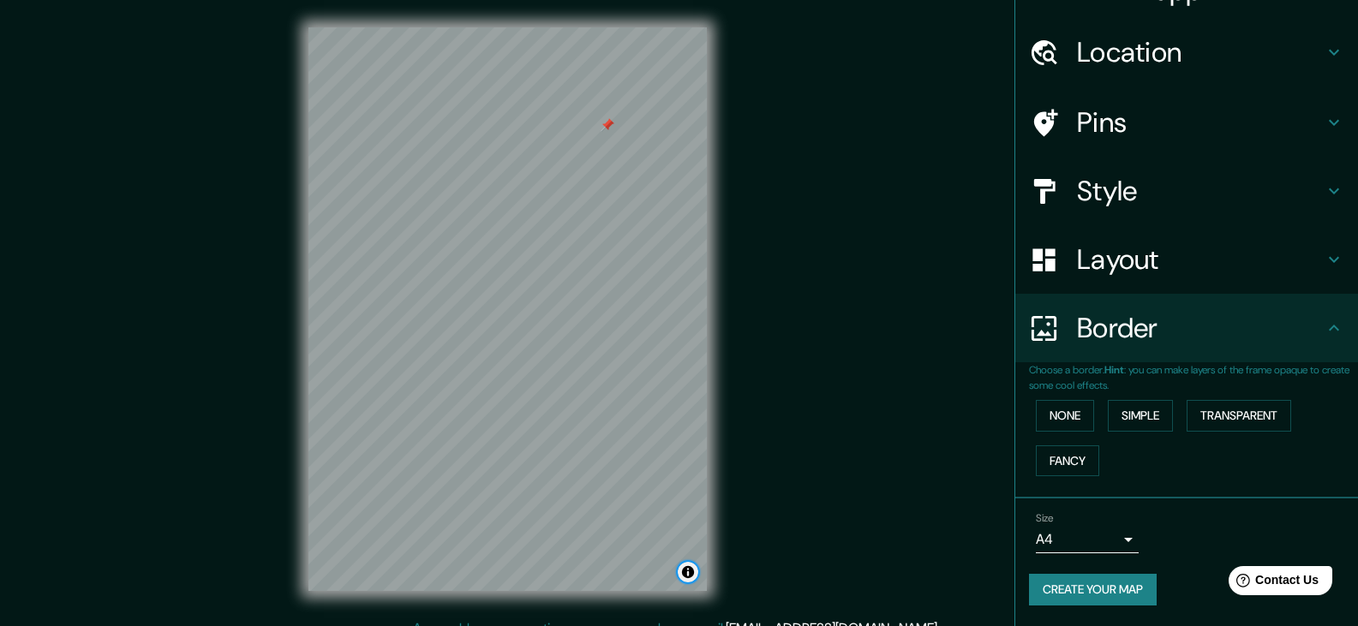
click at [683, 571] on button "Toggle attribution" at bounding box center [688, 572] width 21 height 21
click at [688, 571] on button "Toggle attribution" at bounding box center [688, 572] width 21 height 21
click at [183, 166] on div "Mappin Location Pins Style Layout Border Choose a border. Hint : you can make l…" at bounding box center [679, 323] width 1358 height 646
